Goal: Task Accomplishment & Management: Complete application form

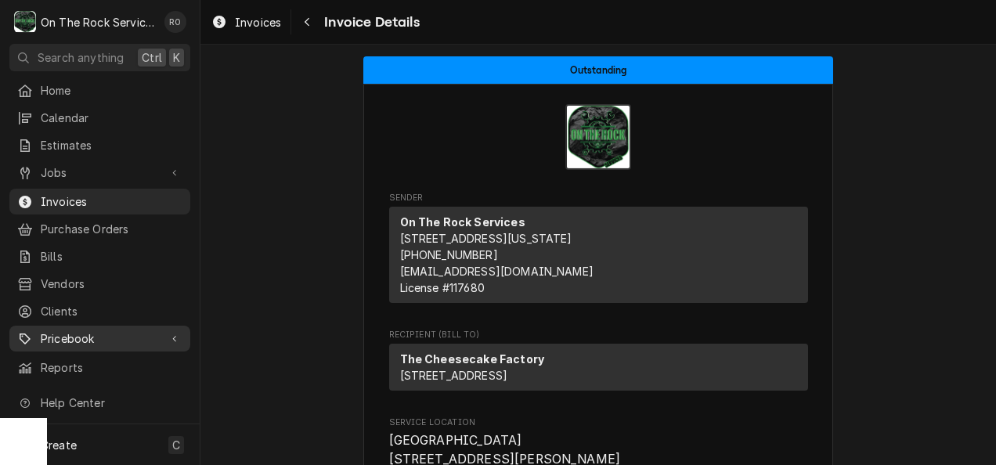
click at [110, 330] on span "Pricebook" at bounding box center [100, 338] width 118 height 16
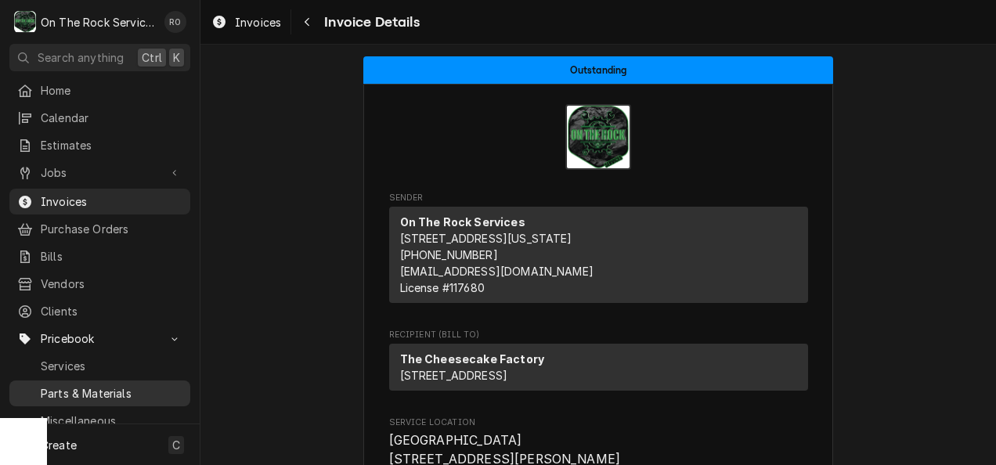
click at [135, 385] on span "Parts & Materials" at bounding box center [112, 393] width 142 height 16
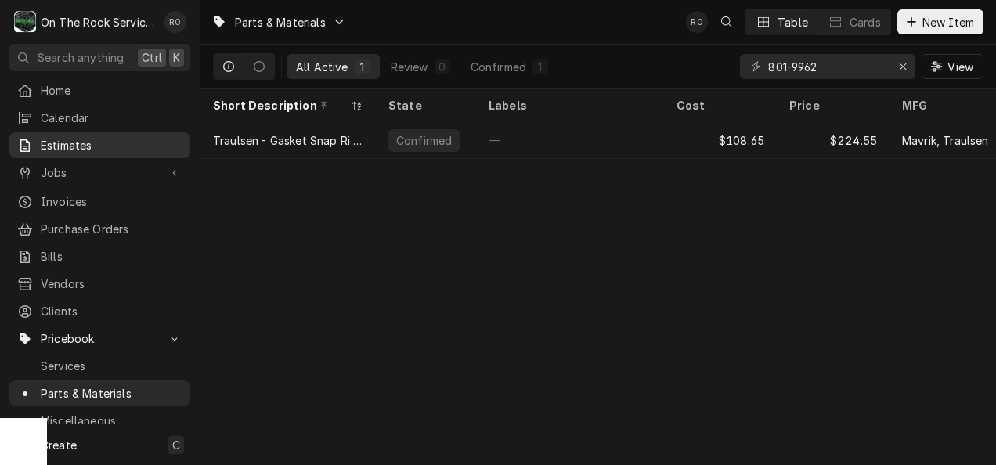
click at [94, 132] on link "Estimates" at bounding box center [99, 145] width 181 height 26
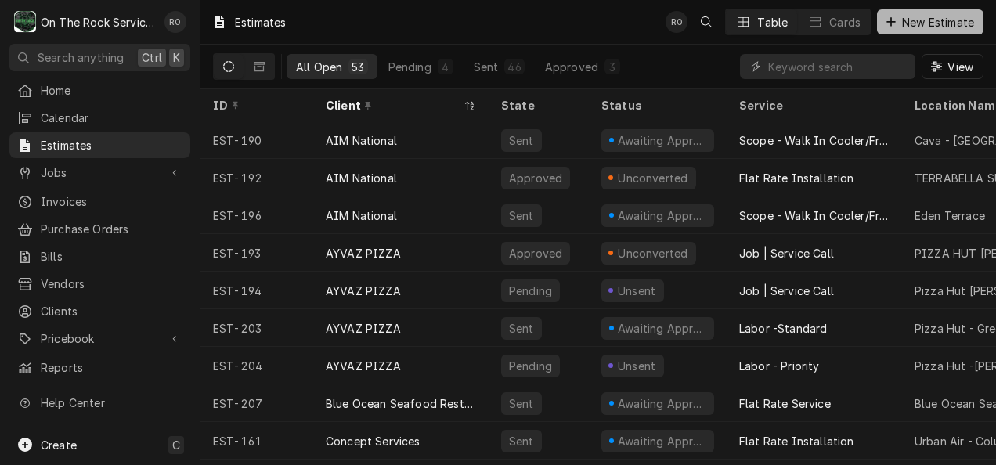
click at [944, 26] on span "New Estimate" at bounding box center [938, 22] width 78 height 16
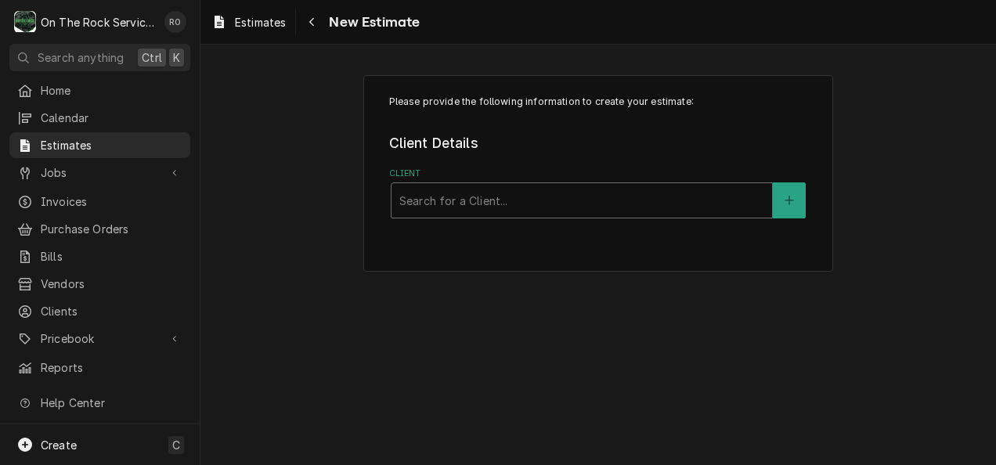
click at [659, 208] on div "Client" at bounding box center [581, 200] width 365 height 28
type input "Silver"
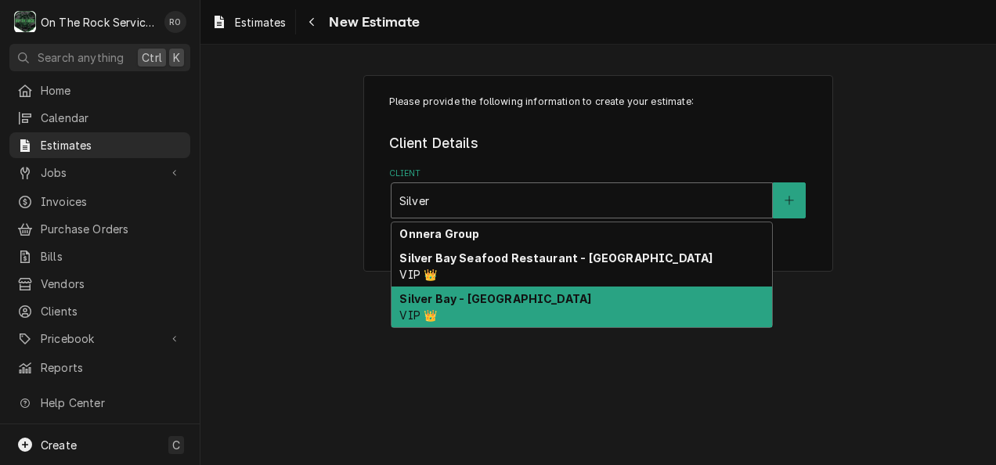
click at [642, 303] on div "Silver Bay - Simpsonville VIP 👑" at bounding box center [582, 307] width 381 height 41
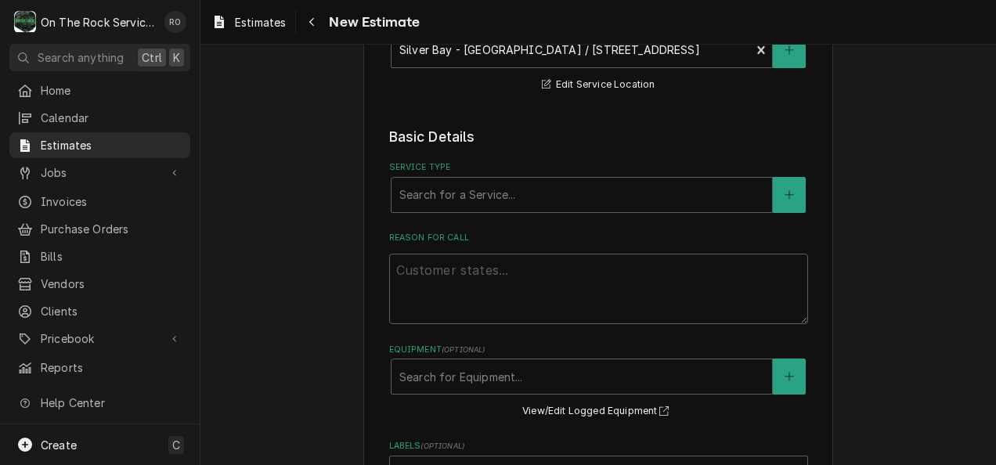
scroll to position [248, 0]
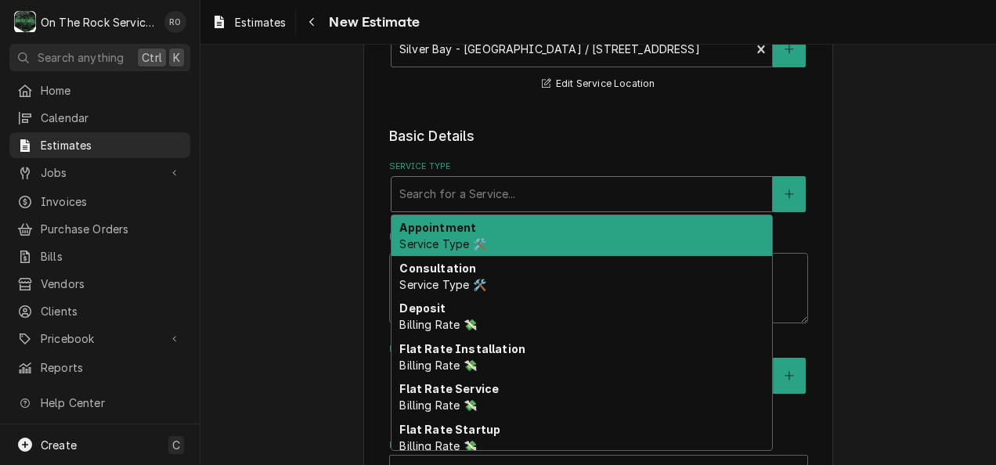
click at [588, 190] on div "Service Type" at bounding box center [581, 194] width 365 height 28
type textarea "x"
type input "f"
type textarea "x"
type input "fl"
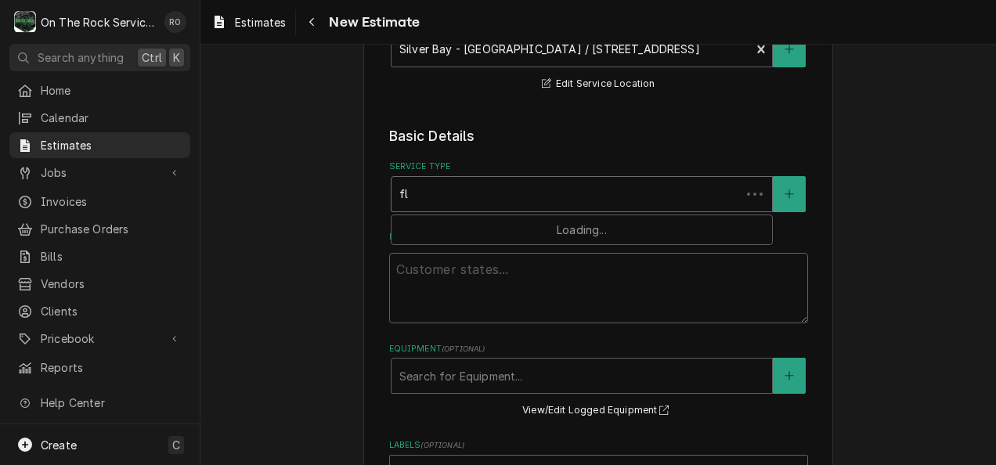
type textarea "x"
type input "fla"
type textarea "x"
type input "flat"
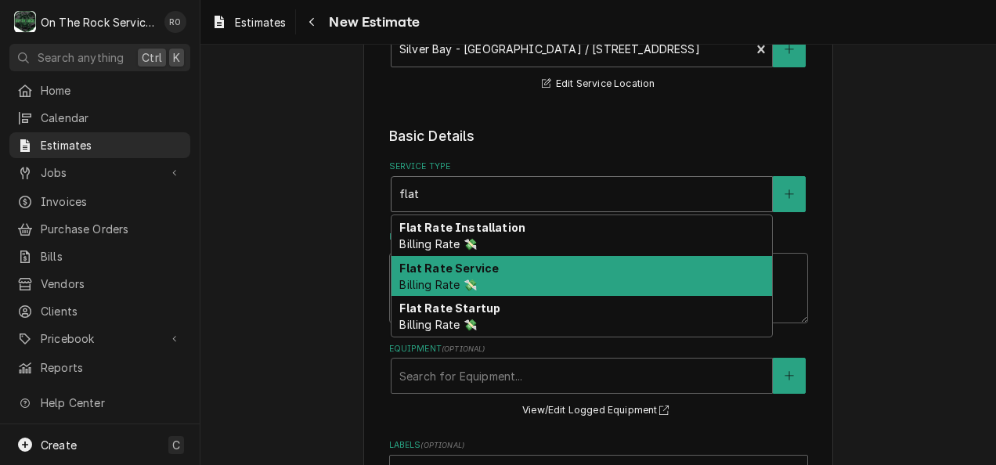
click at [569, 273] on div "Flat Rate Service Billing Rate 💸" at bounding box center [582, 276] width 381 height 41
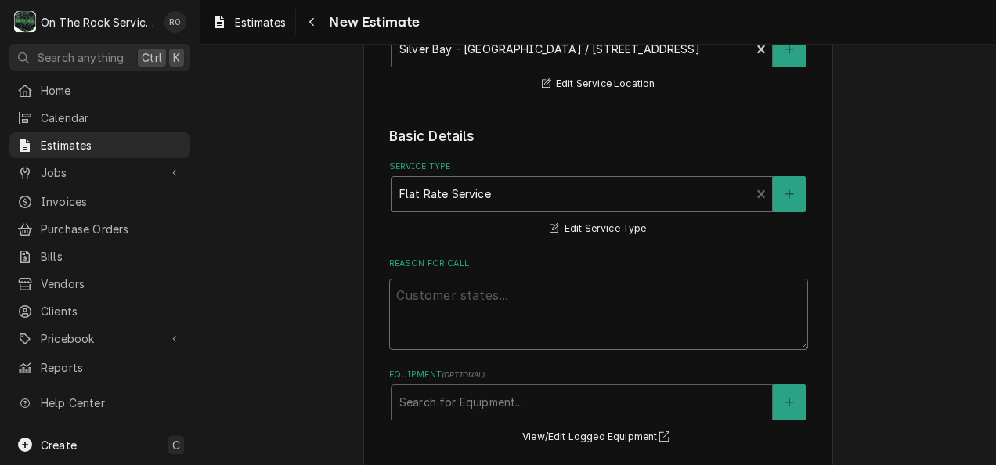
click at [553, 319] on textarea "Reason For Call" at bounding box center [598, 314] width 419 height 71
type textarea "x"
type textarea "Cu"
type textarea "x"
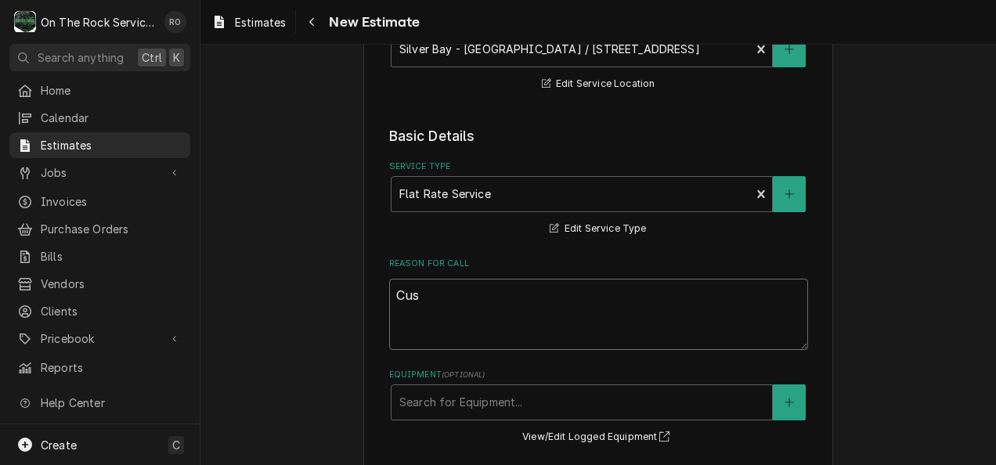
type textarea "Cust"
type textarea "x"
type textarea "Custo"
type textarea "x"
type textarea "Custom"
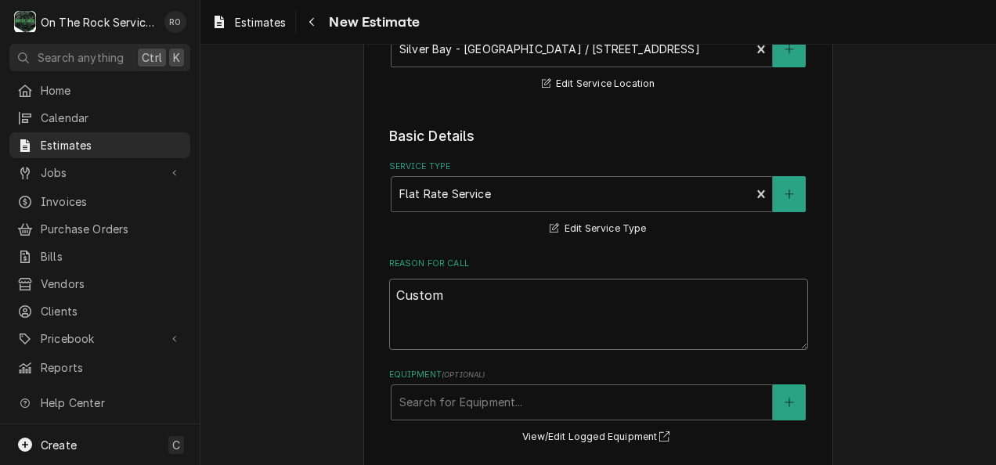
type textarea "x"
type textarea "Custome"
type textarea "x"
type textarea "Customer"
type textarea "x"
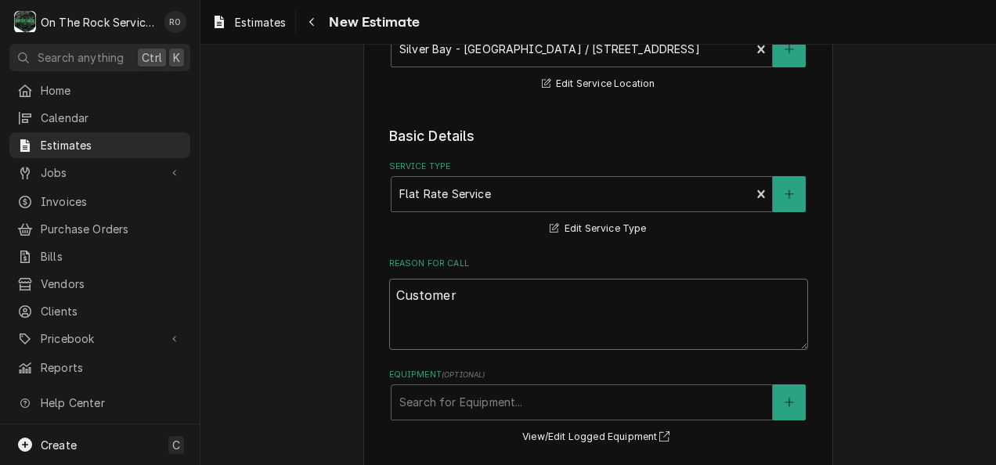
type textarea "Customer N"
type textarea "x"
type textarea "Customer Ne"
type textarea "x"
type textarea "Customer Nee"
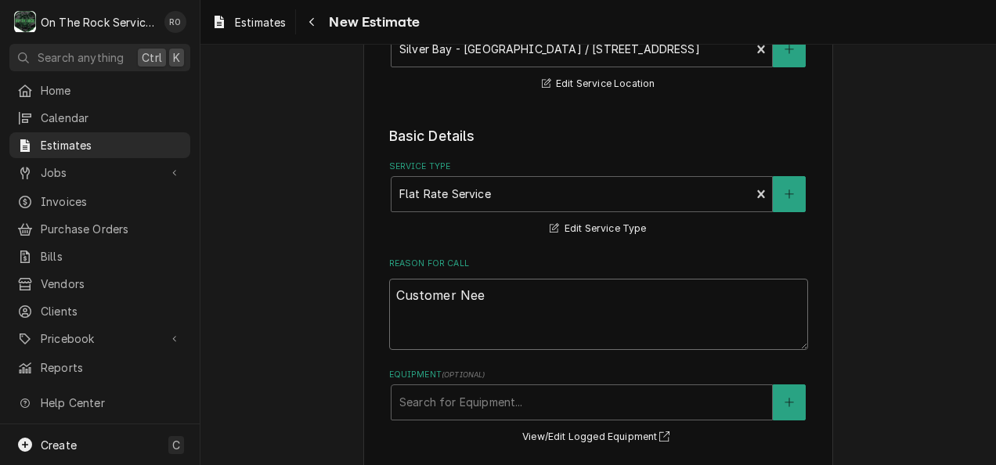
type textarea "x"
type textarea "Customer Need"
type textarea "x"
type textarea "Customer Needs"
type textarea "x"
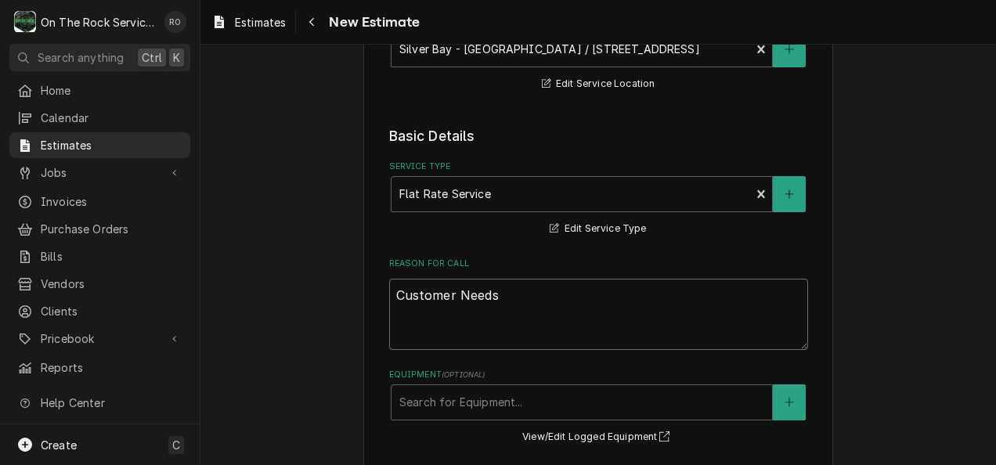
type textarea "Customer Needs"
type textarea "x"
type textarea "Customer Needs A"
type textarea "x"
type textarea "Customer Needs"
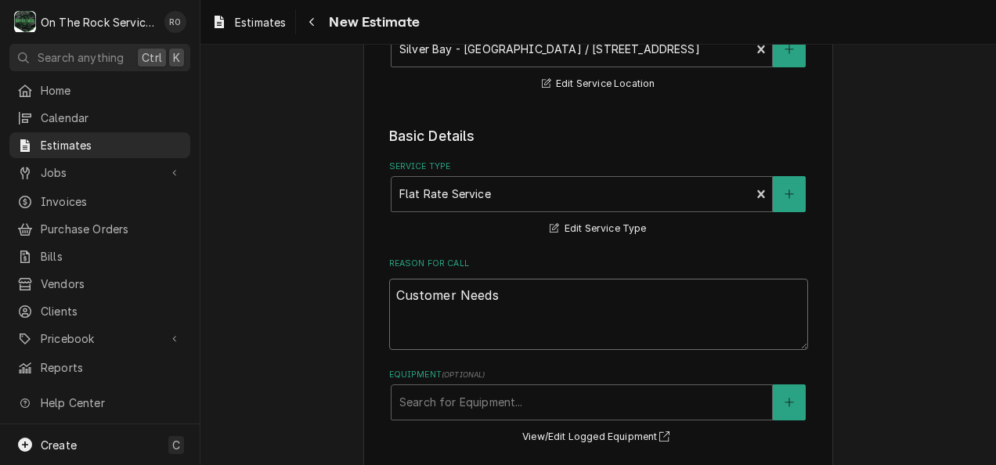
type textarea "x"
type textarea "Customer Needs"
type textarea "x"
type textarea "Customer Need"
type textarea "x"
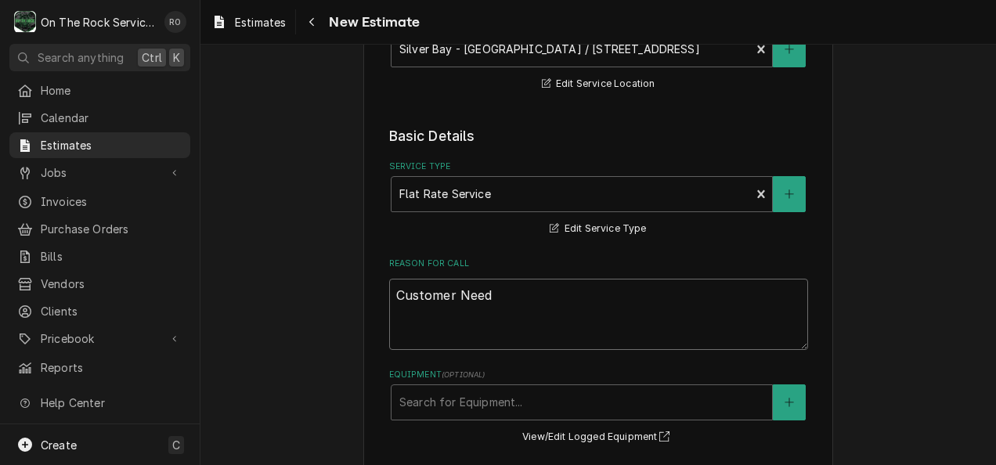
type textarea "Customer Nee"
type textarea "x"
type textarea "Customer Ne"
type textarea "x"
type textarea "Customer N"
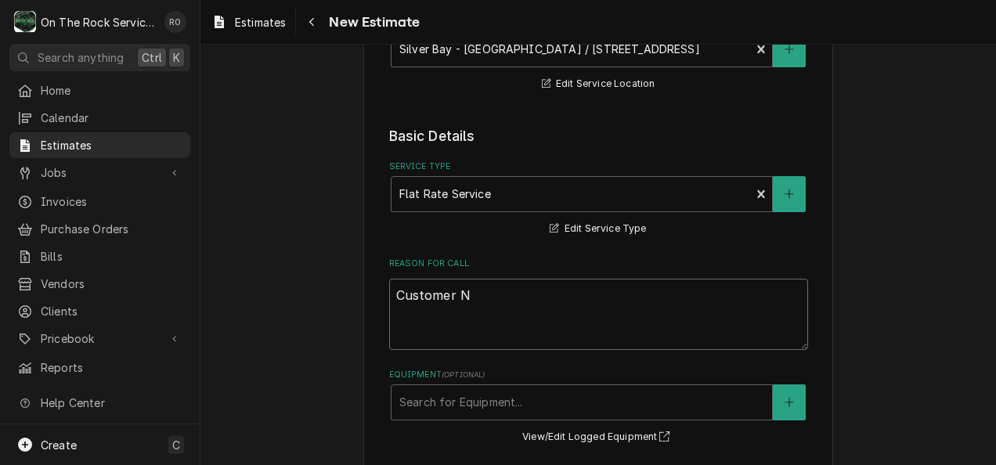
type textarea "x"
type textarea "Customer"
type textarea "x"
type textarea "Customer"
type textarea "x"
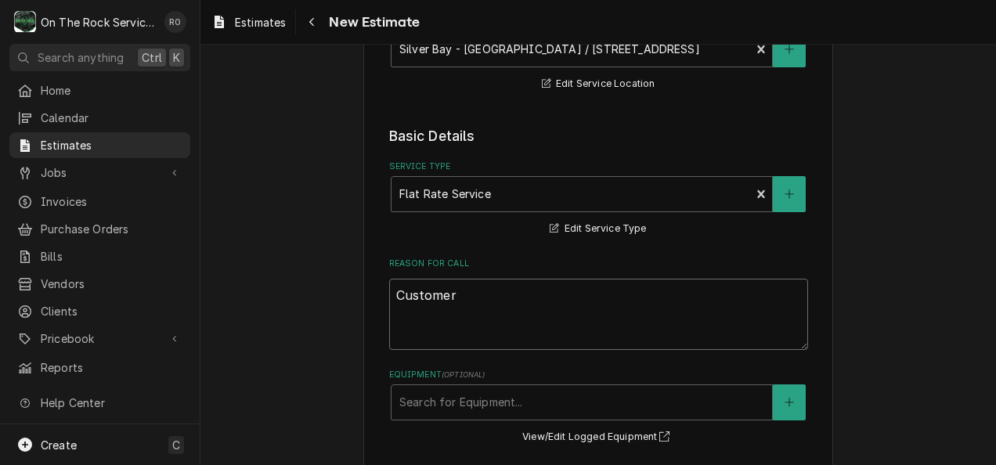
type textarea "Custome"
type textarea "x"
type textarea "Custom"
type textarea "x"
type textarea "Custo"
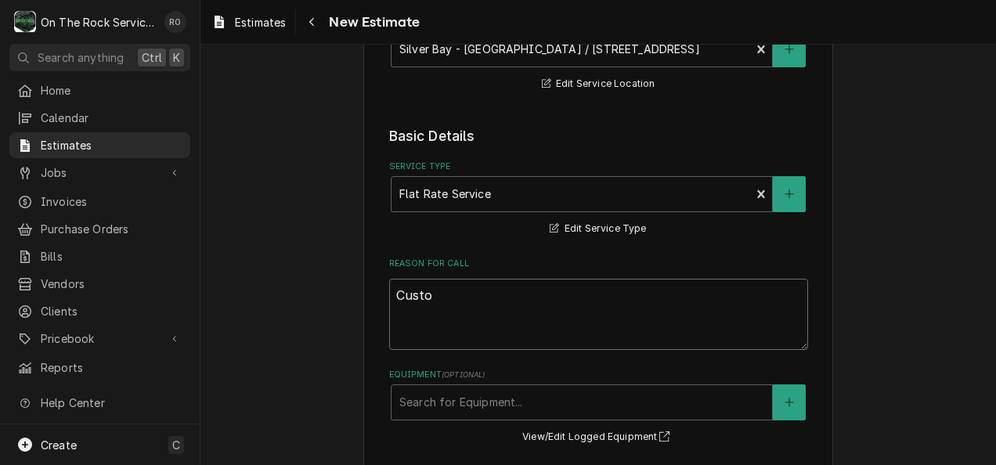
type textarea "x"
type textarea "Cust"
type textarea "x"
type textarea "Cus"
type textarea "x"
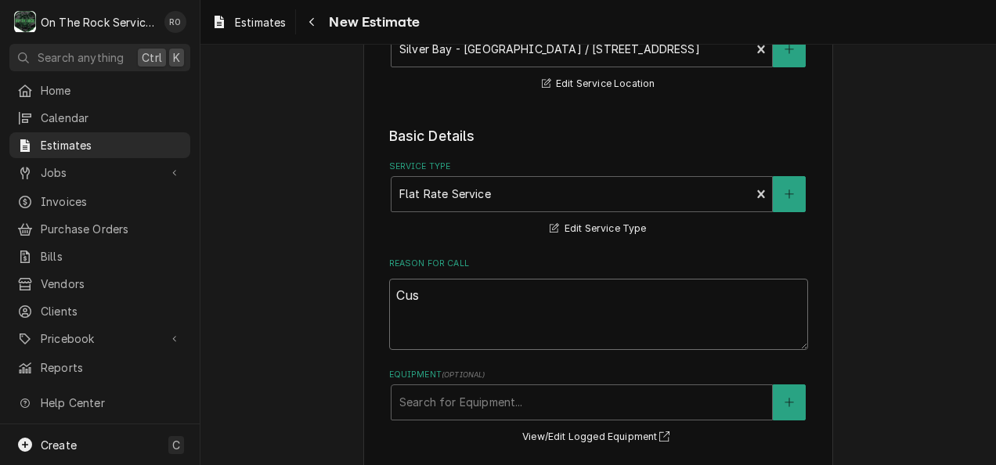
type textarea "Cu"
type textarea "x"
type textarea "C"
type textarea "x"
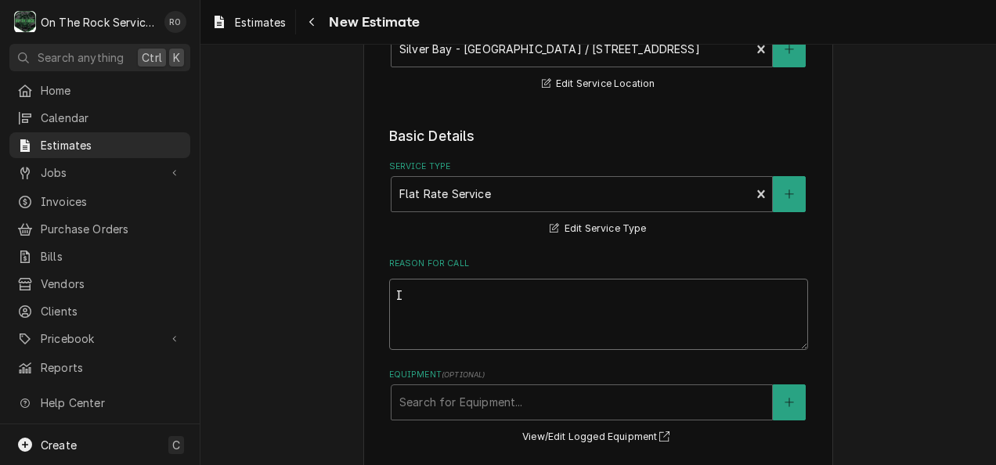
type textarea "IC"
type textarea "x"
type textarea "ICe"
type textarea "x"
type textarea "ICe"
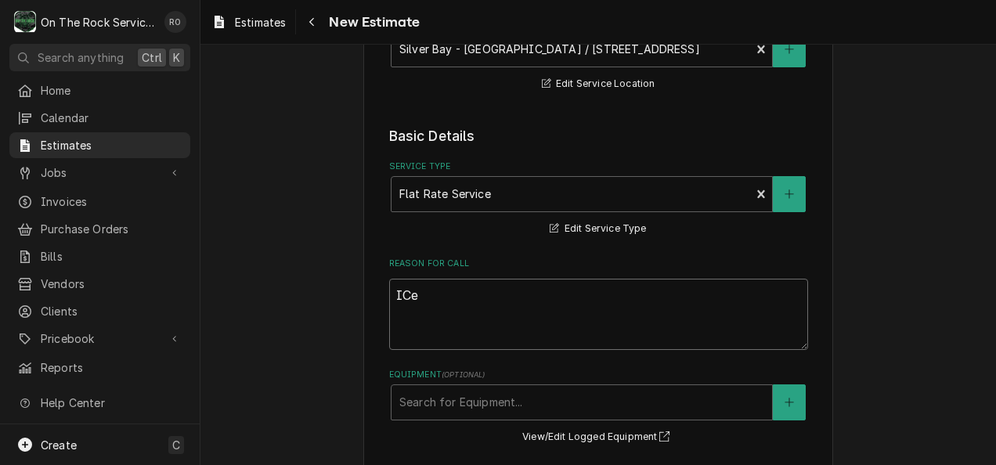
type textarea "x"
type textarea "ICe m"
type textarea "x"
type textarea "ICe"
type textarea "x"
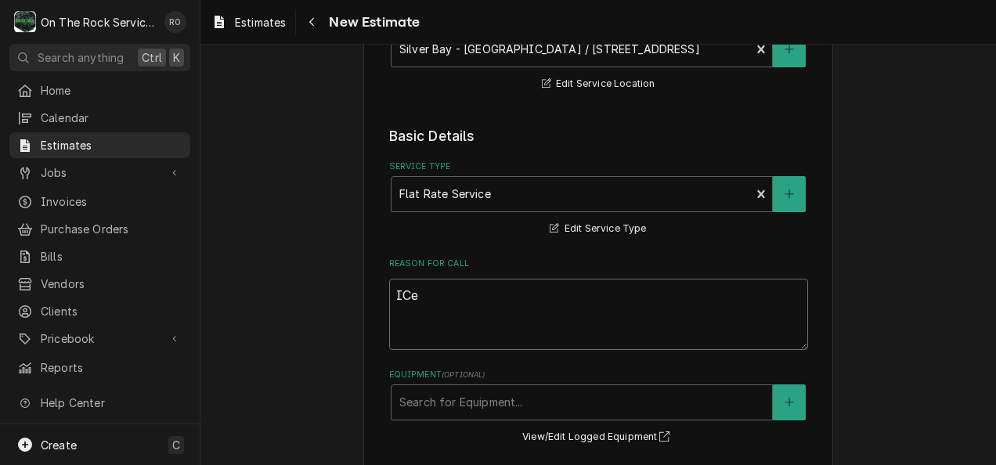
type textarea "ICe"
type textarea "x"
type textarea "IC"
type textarea "x"
type textarea "Ic"
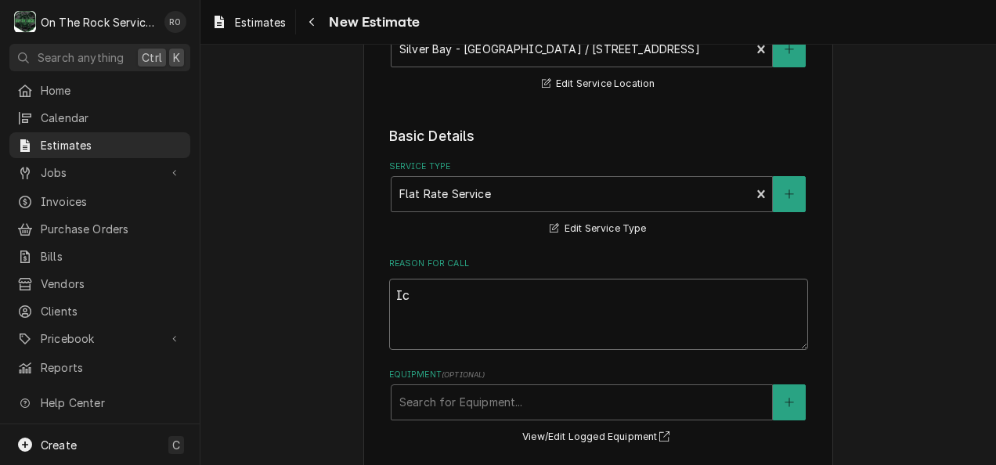
type textarea "x"
type textarea "Ice"
type textarea "x"
type textarea "Ice"
type textarea "x"
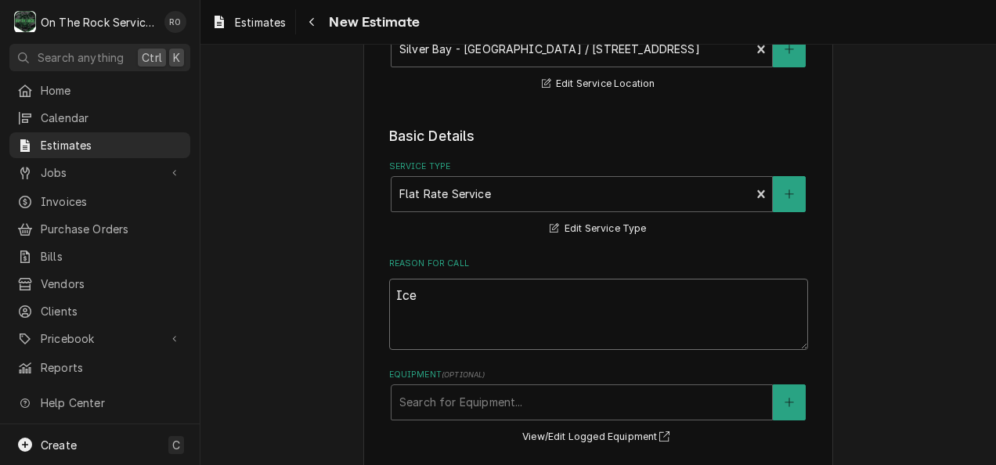
type textarea "Ice M"
type textarea "x"
type textarea "Ice Mac"
type textarea "x"
type textarea "Ice Mach"
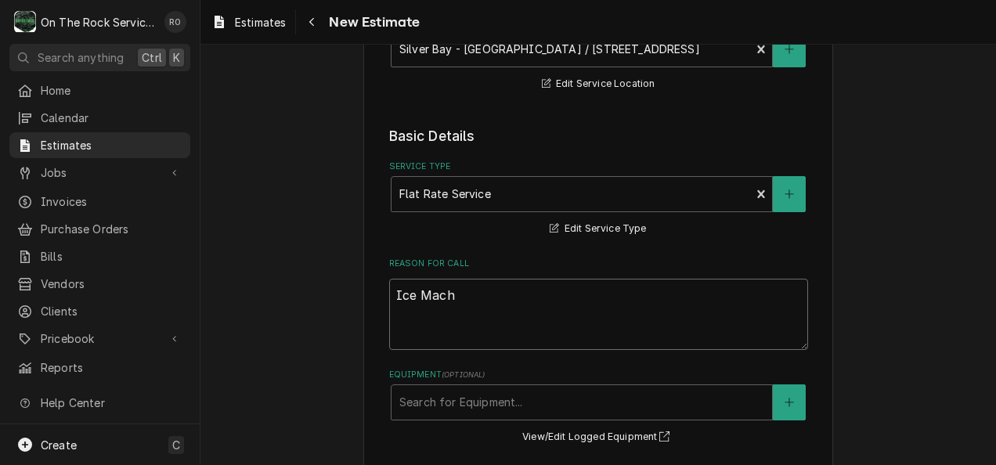
type textarea "x"
type textarea "Ice Machi"
type textarea "x"
type textarea "Ice Machin"
type textarea "x"
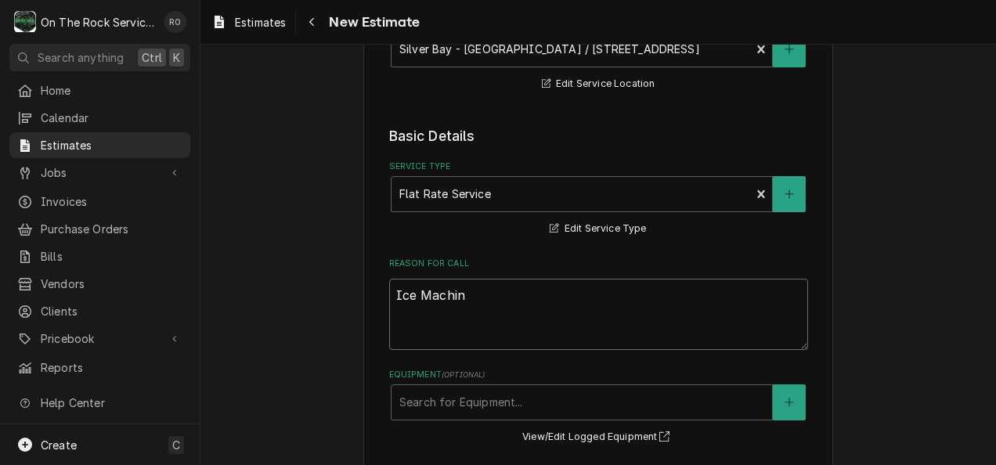
type textarea "Ice Machine"
type textarea "x"
type textarea "Ice Machine"
type textarea "x"
type textarea "Ice Machine R"
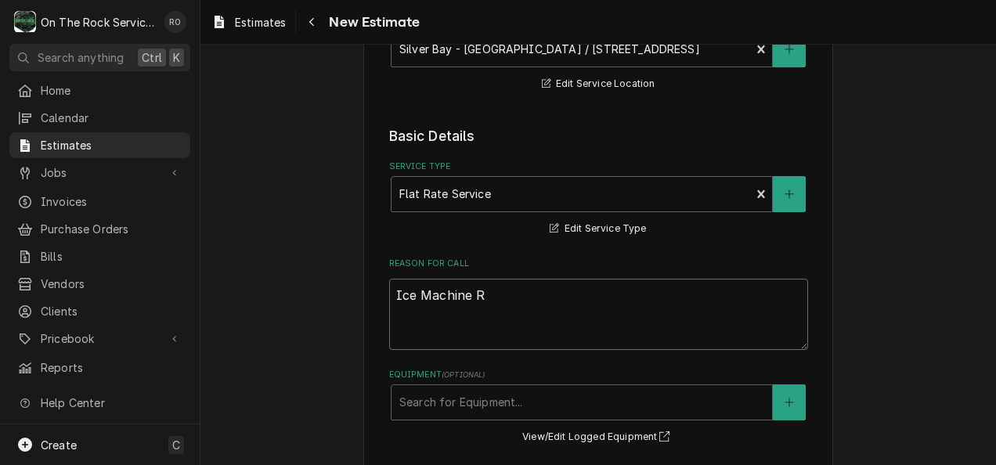
type textarea "x"
type textarea "Ice Machine Rep"
type textarea "x"
type textarea "Ice Machine Repl"
type textarea "x"
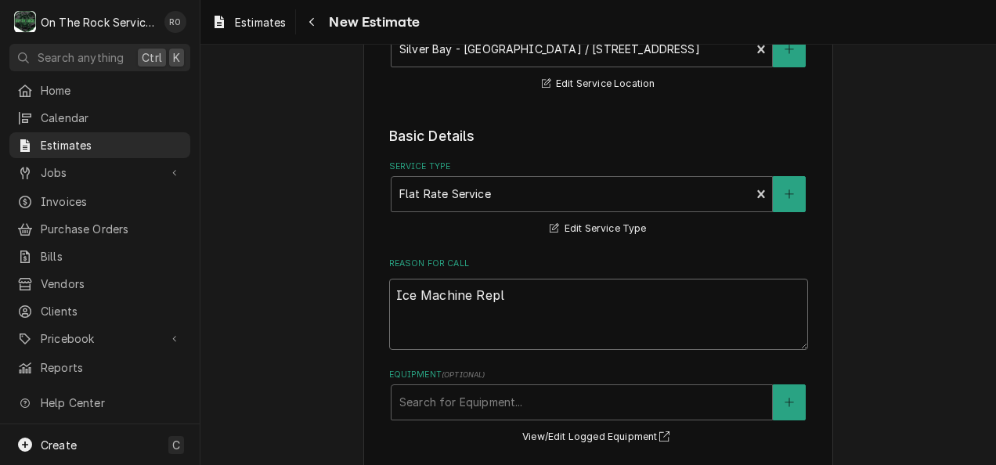
type textarea "Ice Machine Repla"
type textarea "x"
type textarea "Ice Machine Replac"
type textarea "x"
type textarea "Ice Machine Replacem"
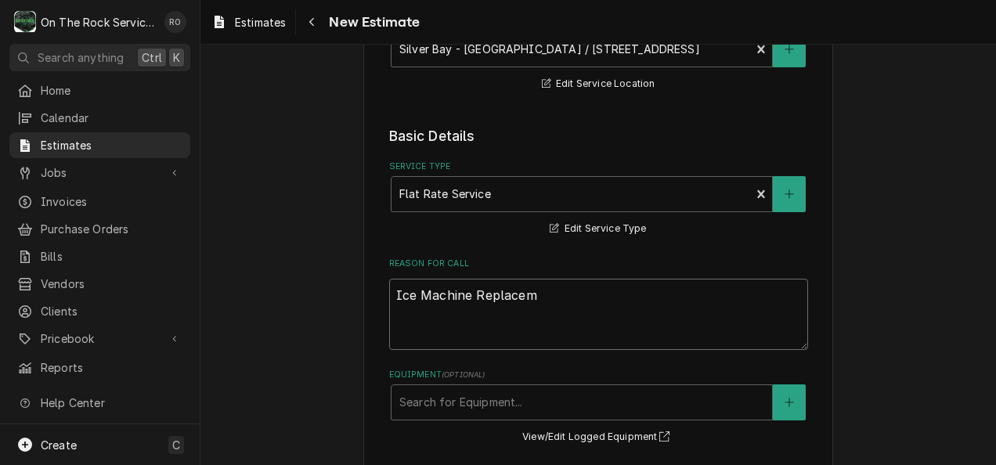
type textarea "x"
type textarea "Ice Machine Replaceme"
type textarea "x"
type textarea "Ice Machine Replacemen"
type textarea "x"
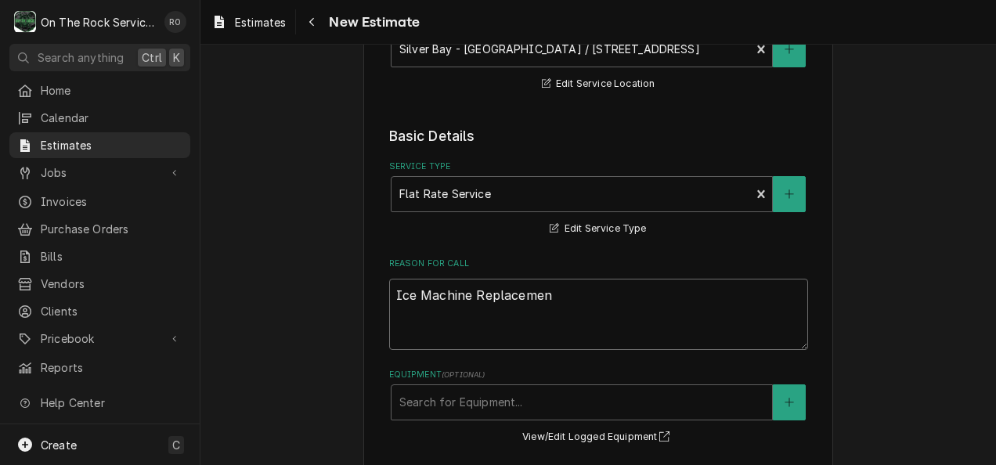
type textarea "Ice Machine Replacement"
type textarea "x"
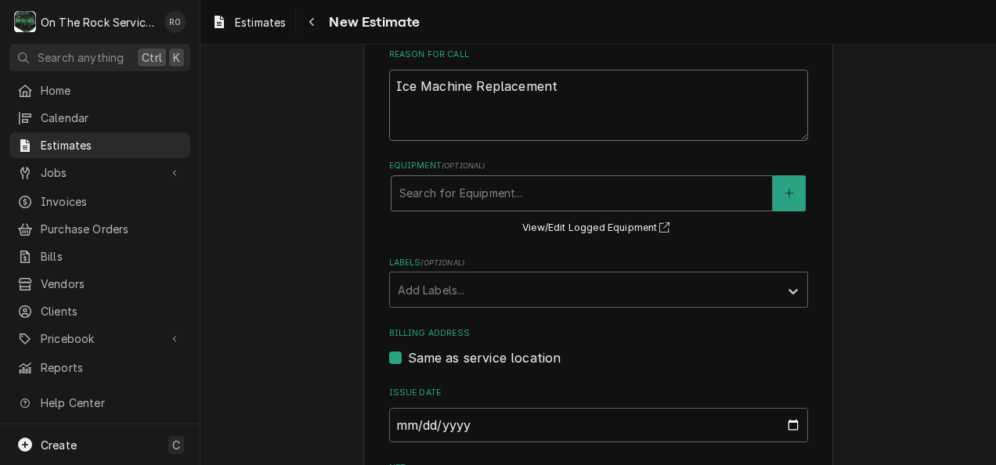
scroll to position [458, 0]
type textarea "Ice Machine Replacement"
click at [533, 204] on div "Equipment" at bounding box center [581, 193] width 365 height 28
click at [841, 190] on div "Please provide the following information to create your estimate: Client Detail…" at bounding box center [598, 159] width 796 height 1112
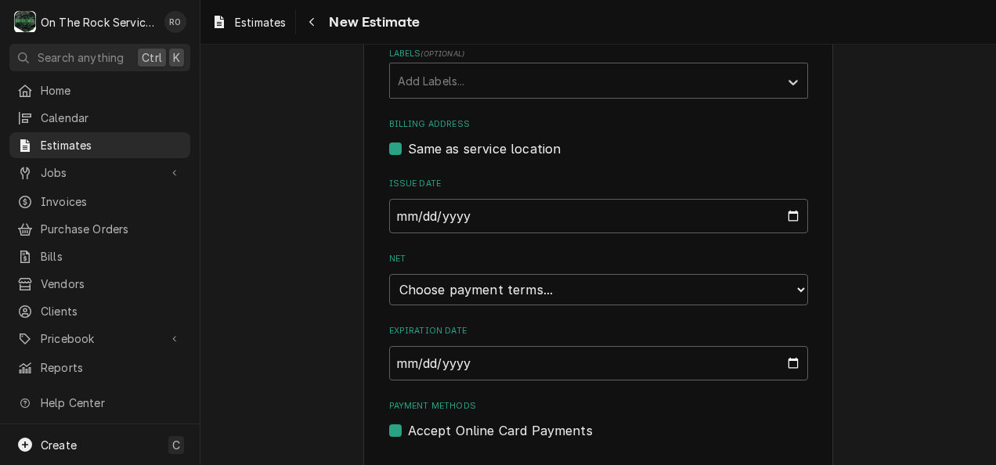
scroll to position [709, 0]
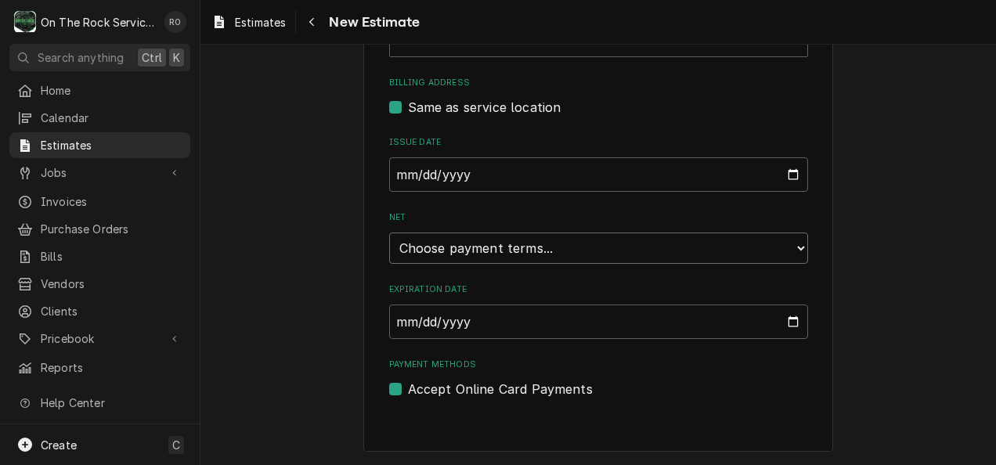
click at [771, 262] on select "Choose payment terms... Same Day Net 7 Net 14 Net 21 Net 30 Net 45 Net 60 Net 90" at bounding box center [598, 248] width 419 height 31
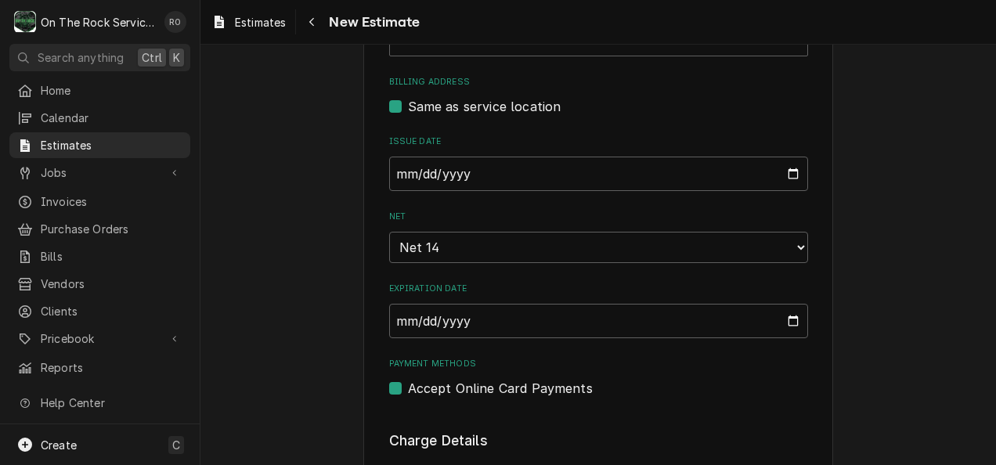
type textarea "x"
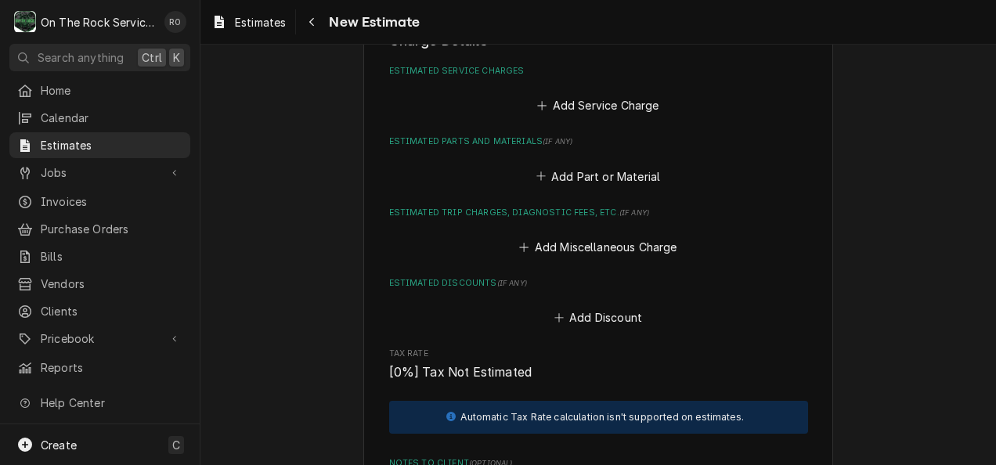
scroll to position [1115, 0]
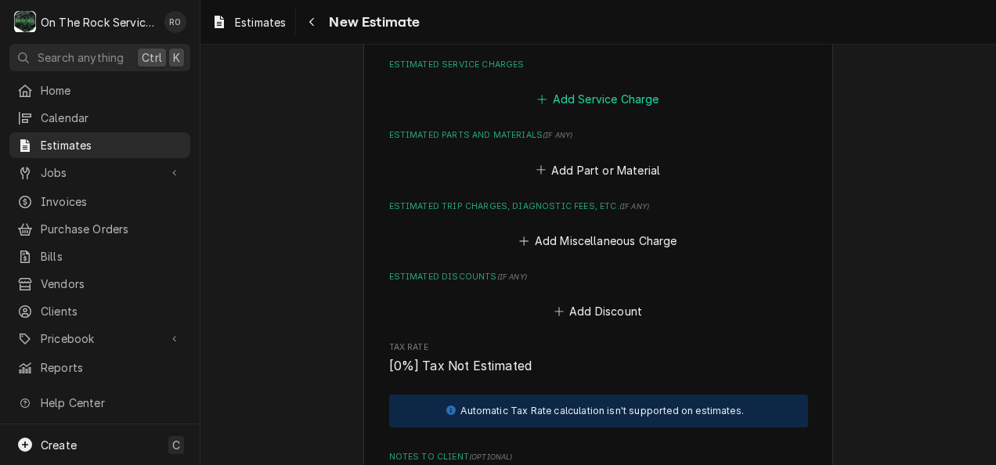
click at [634, 94] on button "Add Service Charge" at bounding box center [598, 99] width 127 height 22
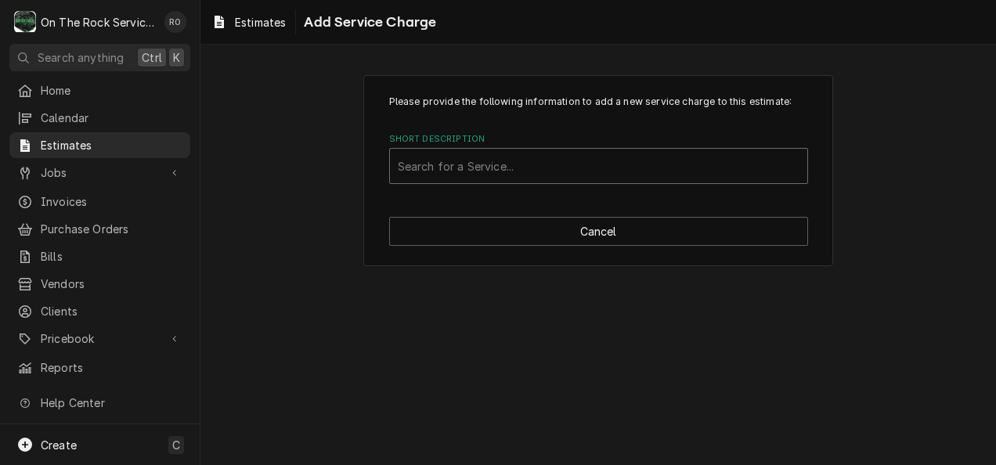
click at [617, 164] on div "Short Description" at bounding box center [599, 166] width 402 height 28
type input "Flat"
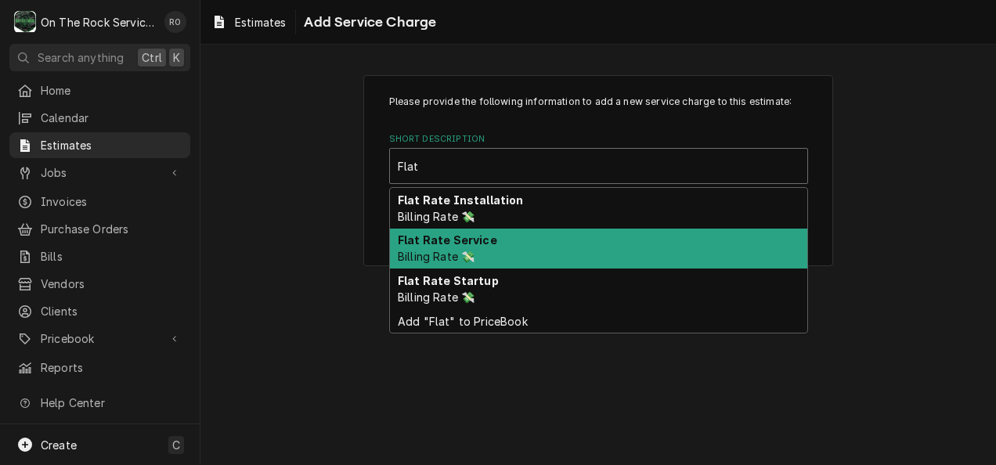
click at [580, 240] on div "Flat Rate Service Billing Rate 💸" at bounding box center [598, 249] width 417 height 41
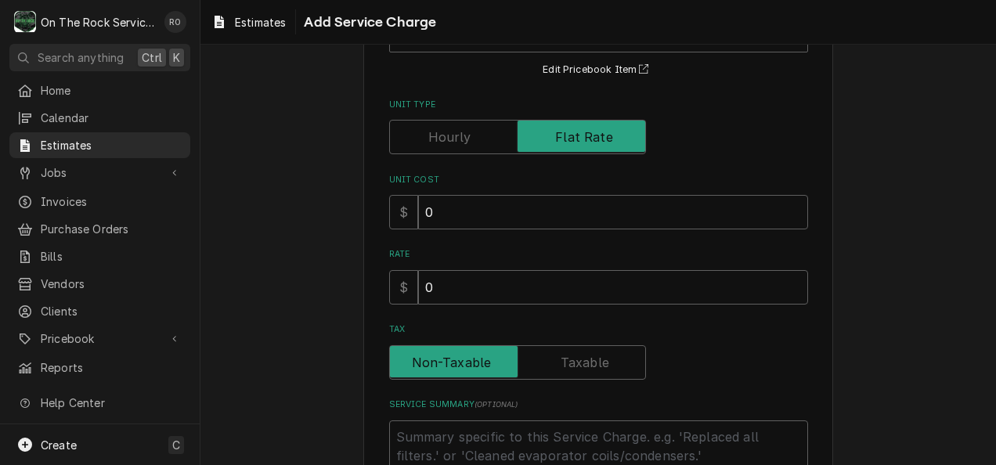
scroll to position [254, 0]
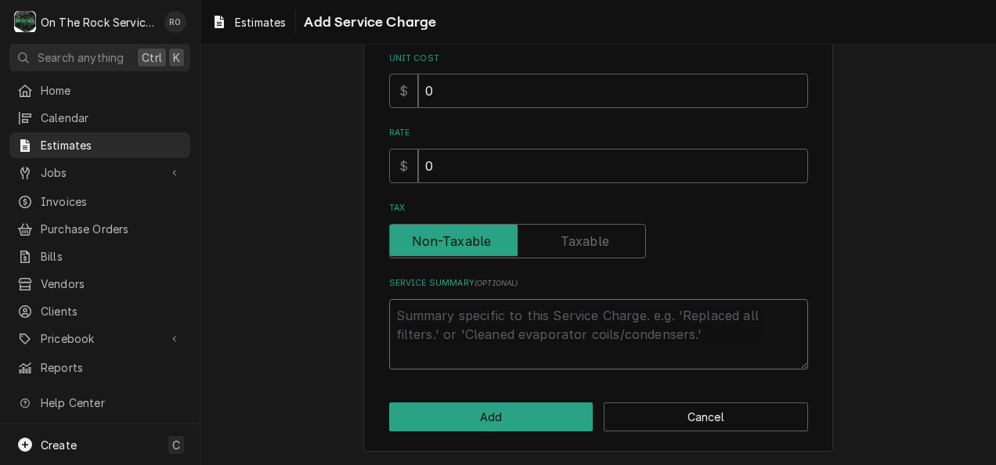
click at [576, 318] on textarea "Service Summary ( optional )" at bounding box center [598, 334] width 419 height 71
type textarea "x"
type textarea "C"
type textarea "x"
type textarea "Cu"
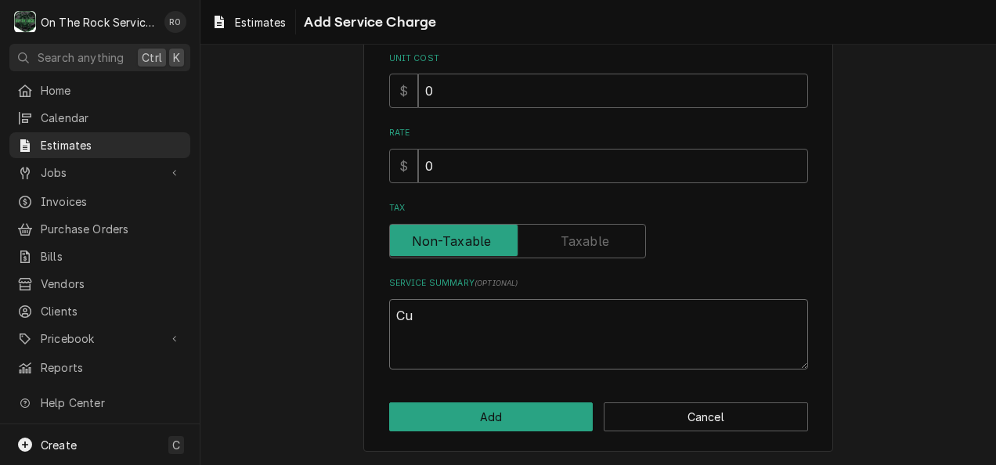
type textarea "x"
type textarea "C"
type textarea "x"
type textarea "O"
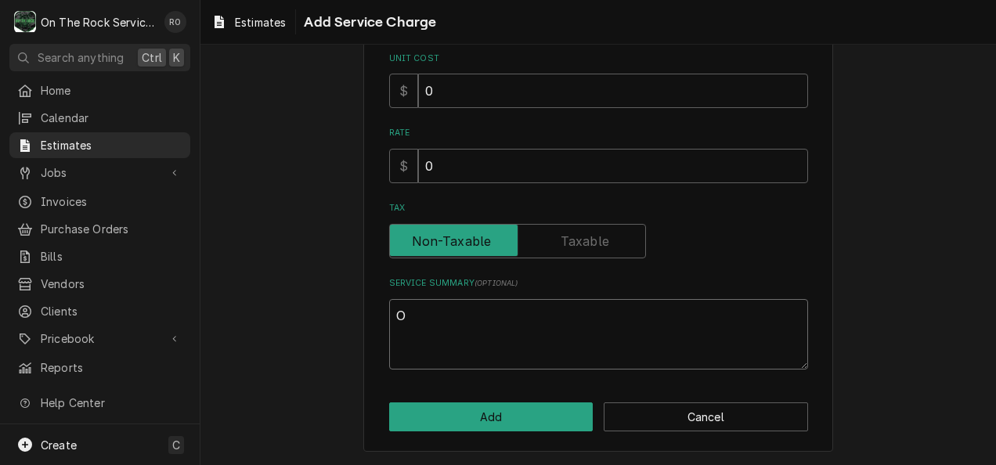
type textarea "x"
type textarea "On"
type textarea "x"
type textarea "On"
type textarea "x"
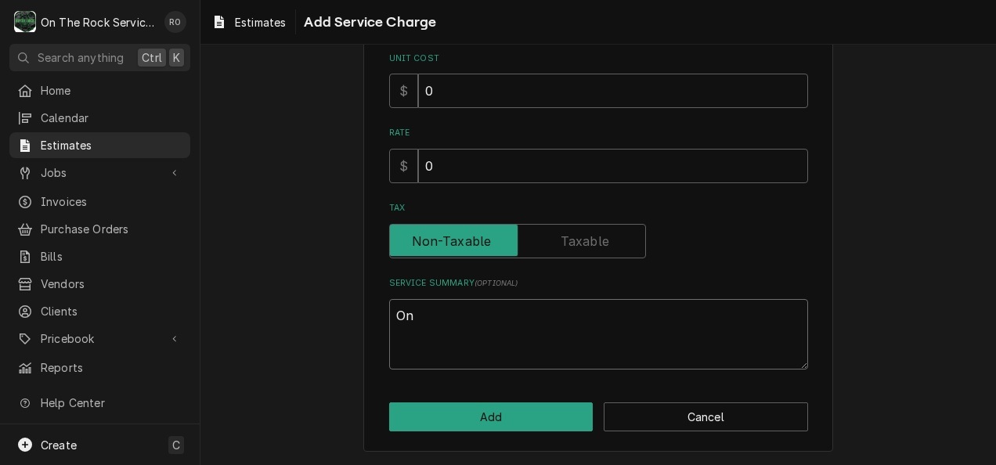
type textarea "On T"
type textarea "x"
type textarea "On The"
type textarea "x"
type textarea "On The"
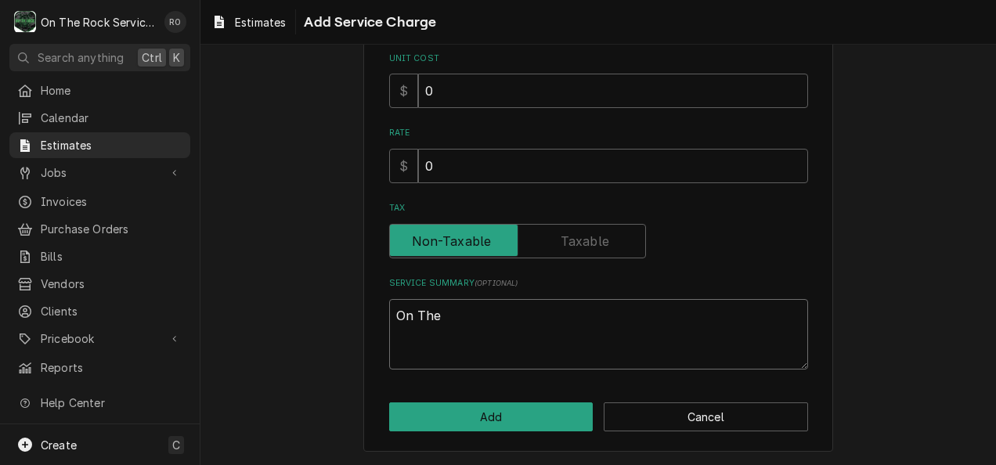
type textarea "x"
type textarea "On The R"
type textarea "x"
type textarea "On The Ro"
type textarea "x"
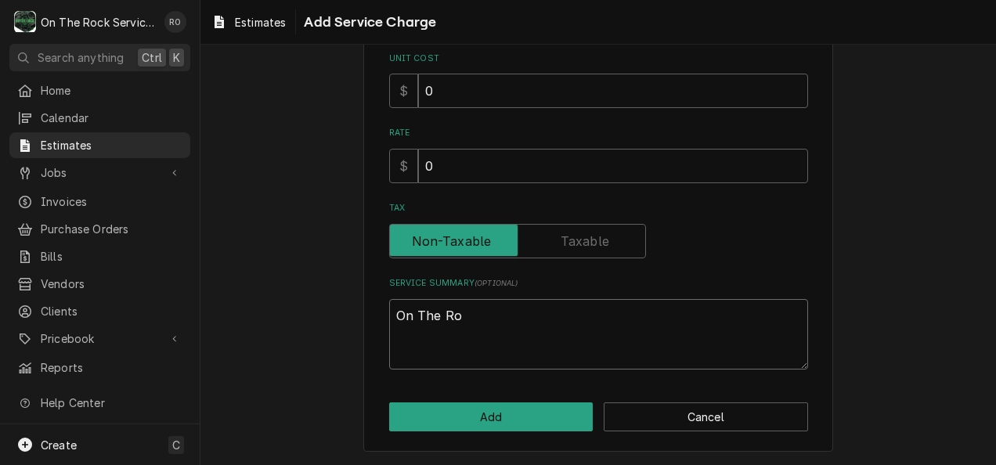
type textarea "On The Roc"
type textarea "x"
type textarea "On The Rock"
type textarea "x"
type textarea "On The Rock S"
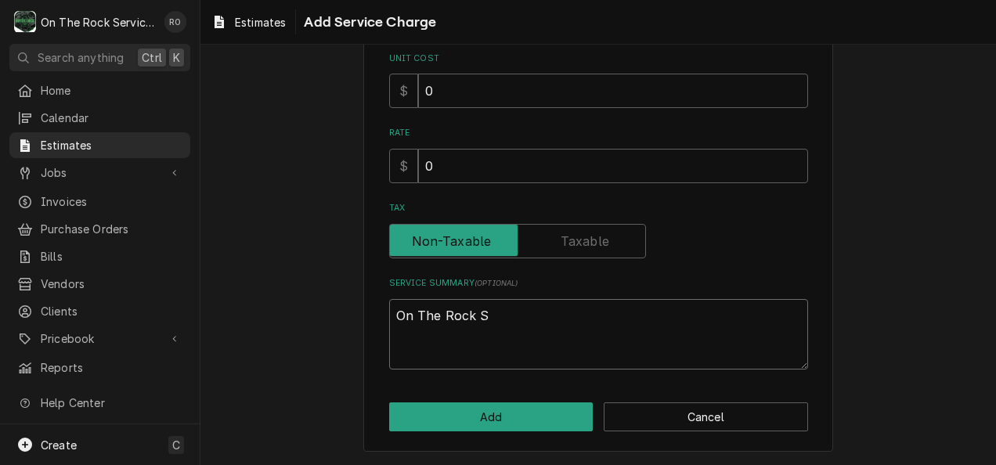
type textarea "x"
type textarea "On The Rock Se"
type textarea "x"
type textarea "On The Rock Ser"
type textarea "x"
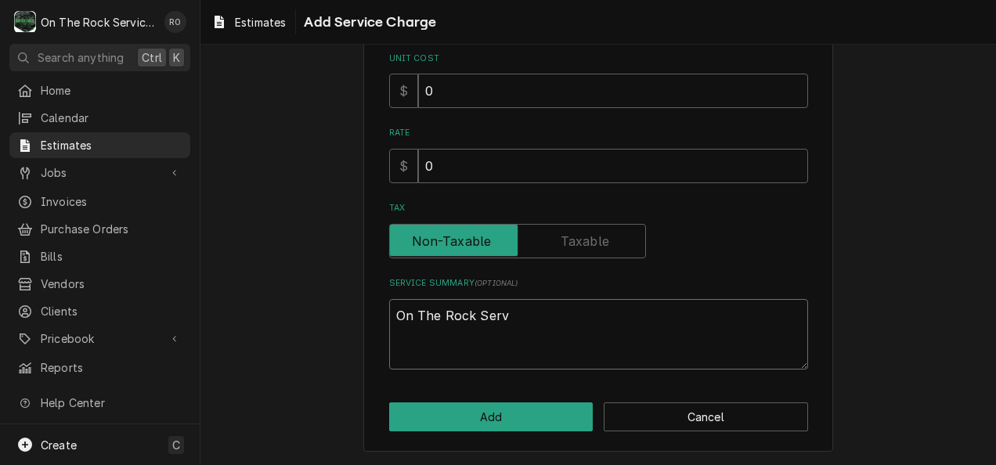
type textarea "On The Rock Servi"
type textarea "x"
type textarea "On The Rock Servic"
type textarea "x"
type textarea "On The Rock Service"
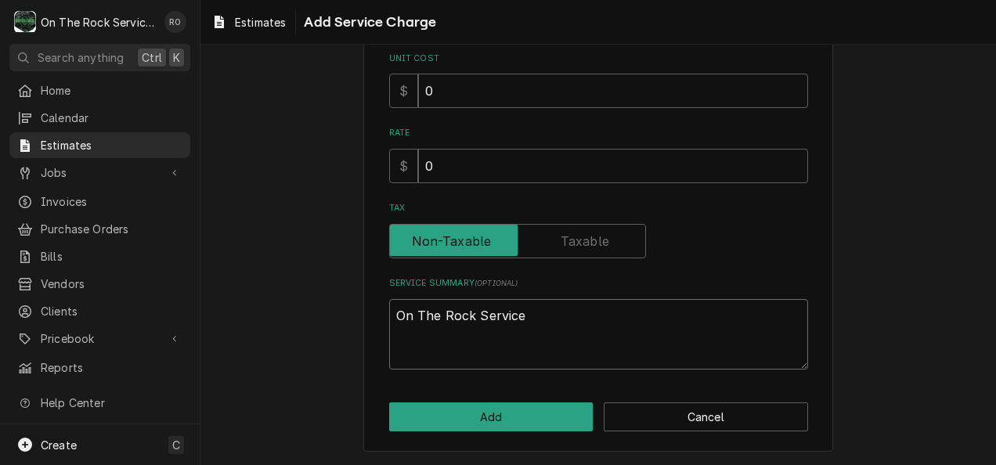
type textarea "x"
type textarea "On The Rock Services"
type textarea "x"
type textarea "On The Rock Services"
type textarea "x"
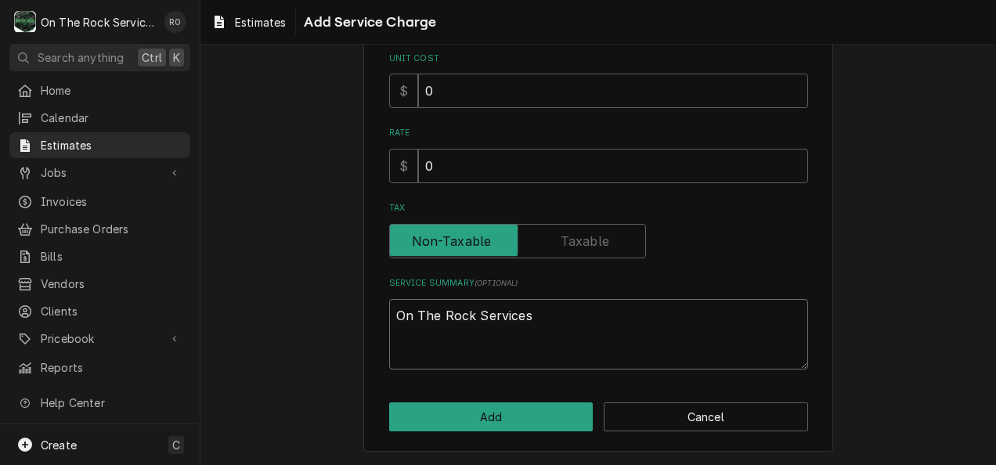
type textarea "On The Rock Services w"
type textarea "x"
type textarea "On The Rock Services wi"
type textarea "x"
type textarea "On The Rock Services wil"
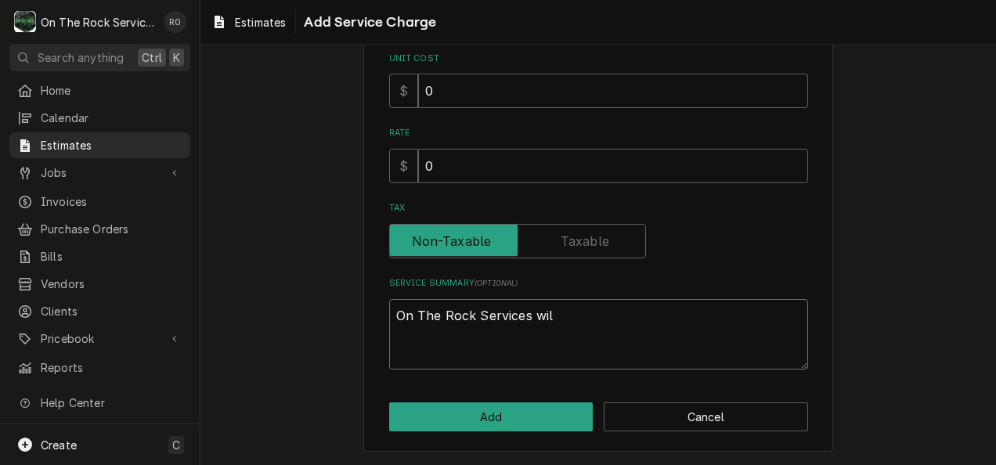
type textarea "x"
type textarea "On The Rock Services will"
type textarea "x"
type textarea "On The Rock Services will"
type textarea "x"
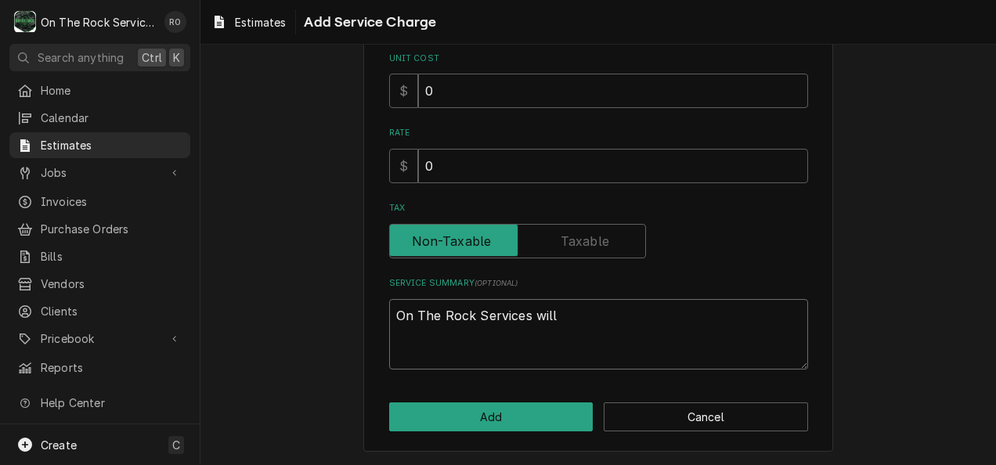
type textarea "On The Rock Services will p"
type textarea "x"
type textarea "On The Rock Services will pp"
type textarea "x"
type textarea "On The Rock Services will ppr"
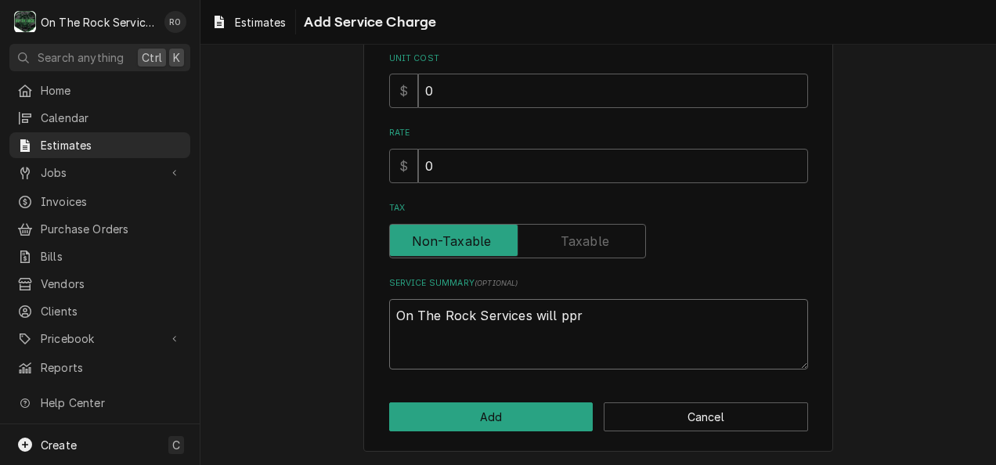
type textarea "x"
type textarea "On The Rock Services will pp"
type textarea "x"
type textarea "On The Rock Services will p"
type textarea "x"
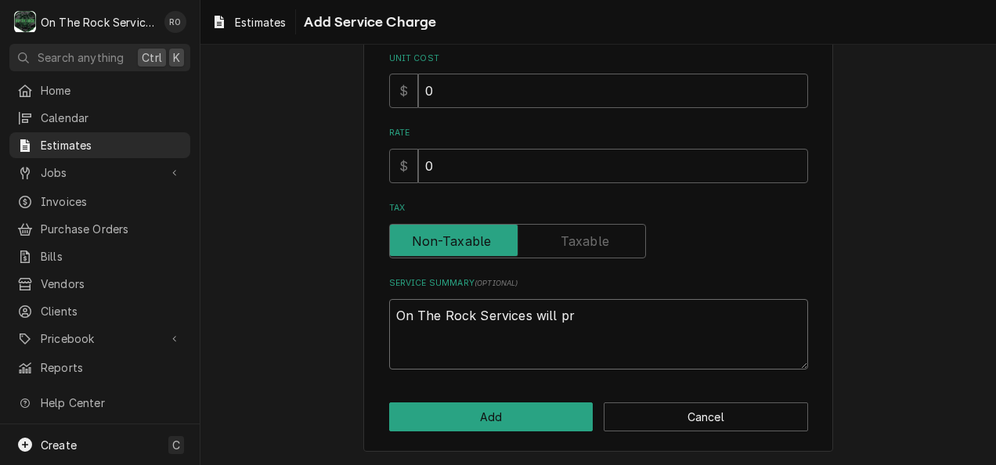
type textarea "On The Rock Services will pro"
type textarea "x"
type textarea "On The Rock Services will prop"
type textarea "x"
type textarea "On The Rock Services will propv"
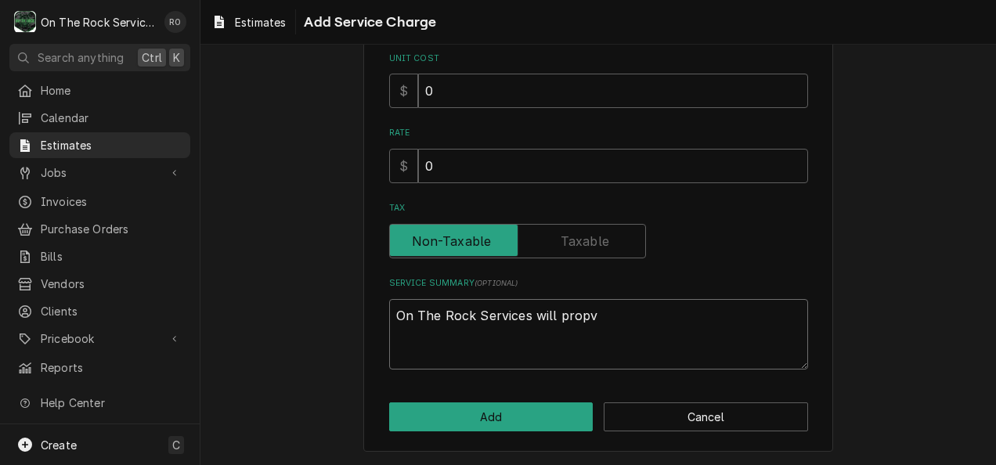
type textarea "x"
type textarea "On The Rock Services will propvi"
type textarea "x"
type textarea "On The Rock Services will propv"
click at [713, 296] on div "Service Summary ( optional ) On The Rock Services will provide and install" at bounding box center [598, 323] width 419 height 92
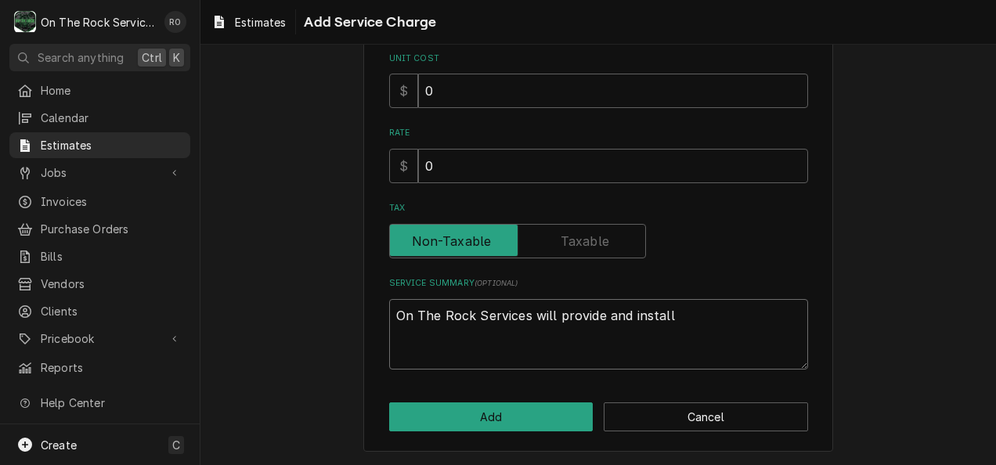
click at [757, 323] on textarea "On The Rock Services will provide and install" at bounding box center [598, 334] width 419 height 71
